Goal: Task Accomplishment & Management: Manage account settings

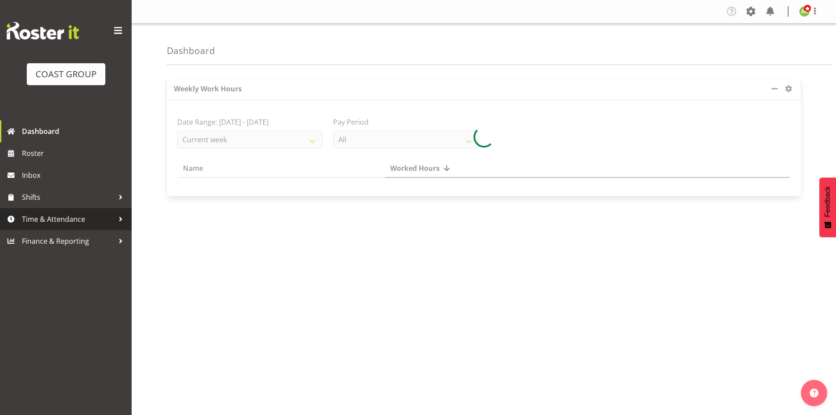
click at [57, 218] on span "Time & Attendance" at bounding box center [68, 219] width 92 height 13
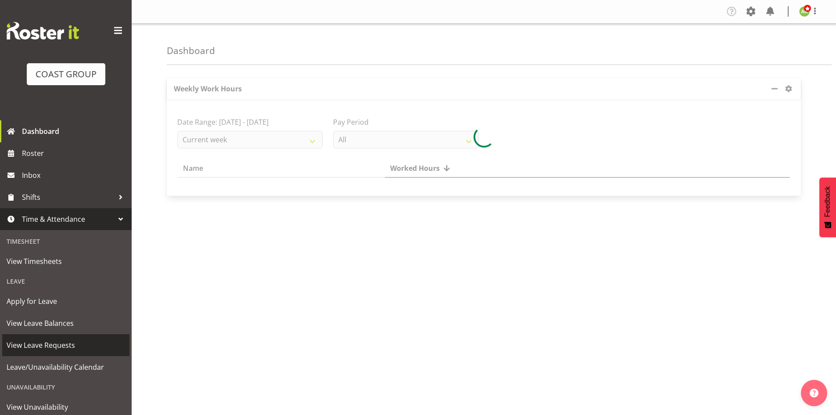
click at [65, 350] on span "View Leave Requests" at bounding box center [66, 345] width 119 height 13
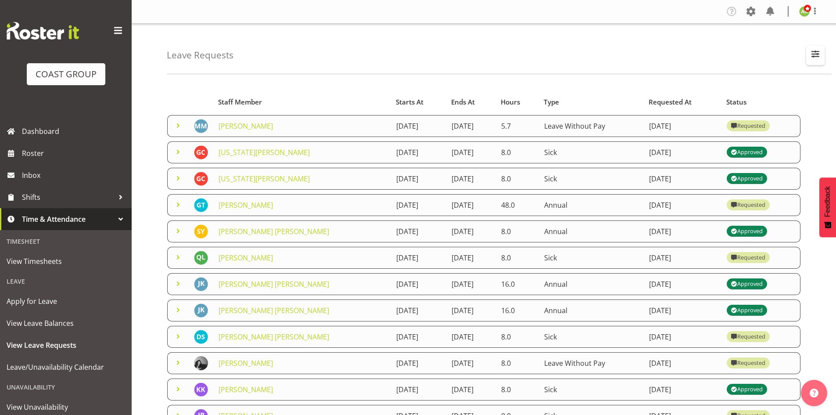
click at [819, 51] on span "button" at bounding box center [815, 53] width 11 height 11
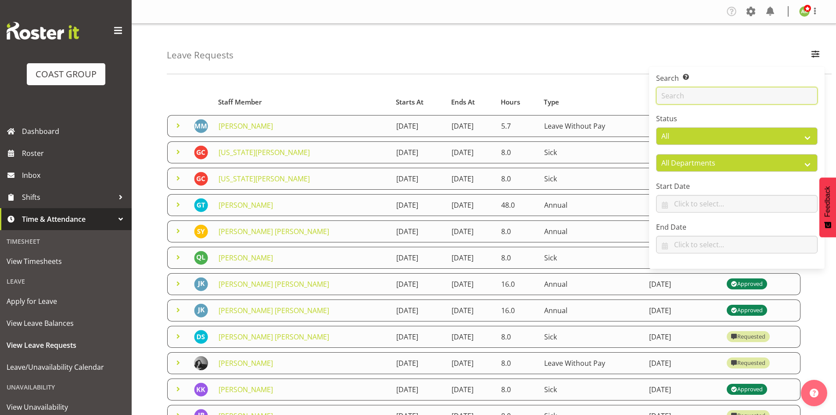
click at [753, 93] on input "text" at bounding box center [737, 96] width 162 height 18
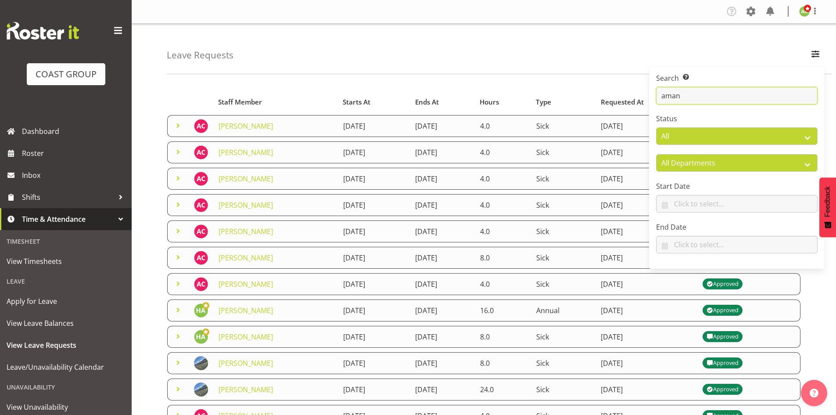
type input "AMANDA"
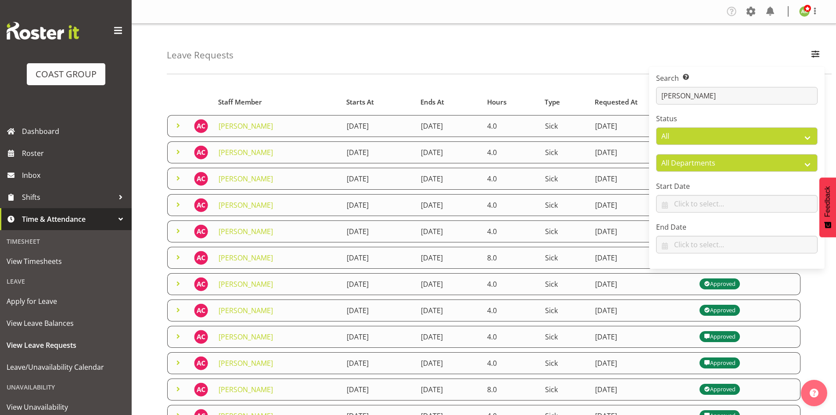
click at [565, 49] on div "Leave Requests Search Search for a particular employee AMANDA Status All Approv…" at bounding box center [499, 49] width 665 height 50
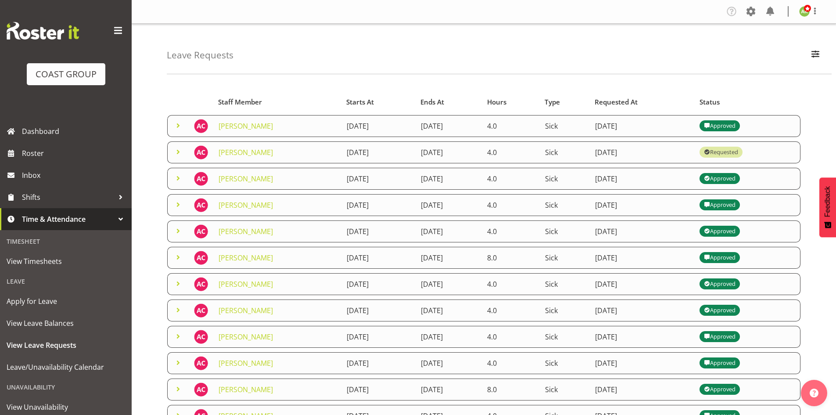
click at [180, 151] on span at bounding box center [178, 152] width 11 height 11
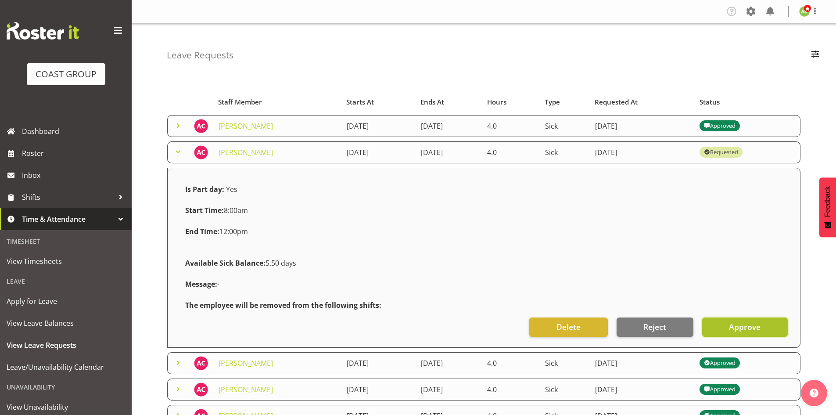
click at [757, 330] on span "Approve" at bounding box center [745, 326] width 32 height 11
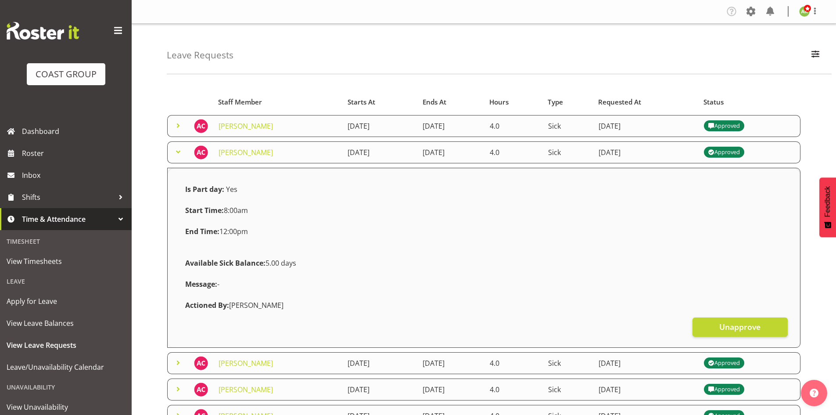
click at [177, 154] on span at bounding box center [178, 152] width 11 height 11
